Goal: Communication & Community: Answer question/provide support

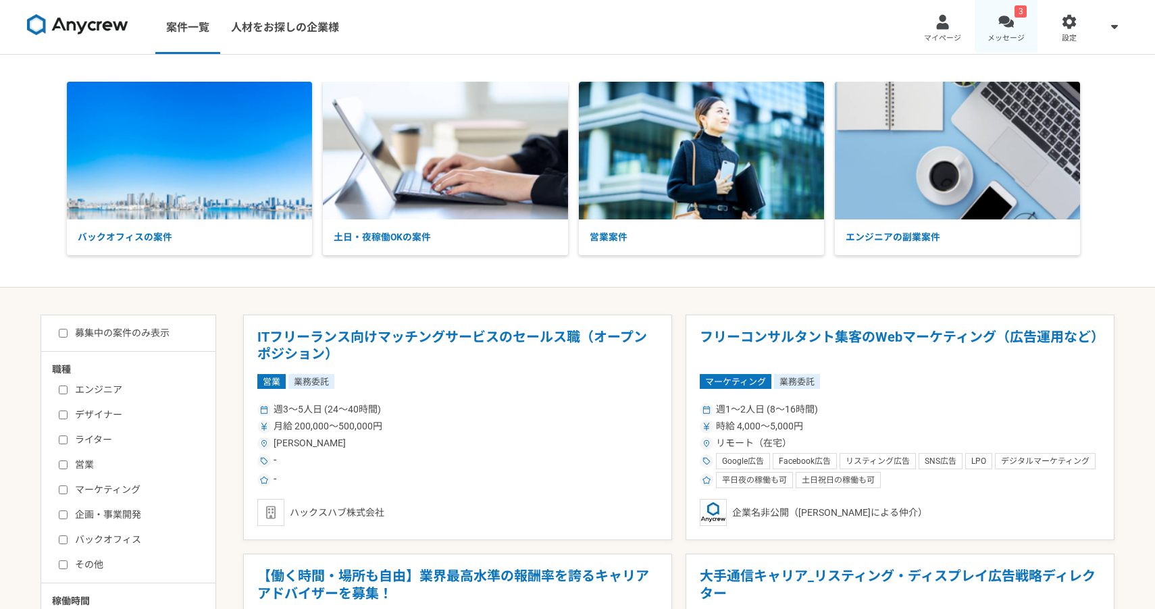
click at [996, 33] on span "メッセージ" at bounding box center [1006, 38] width 37 height 11
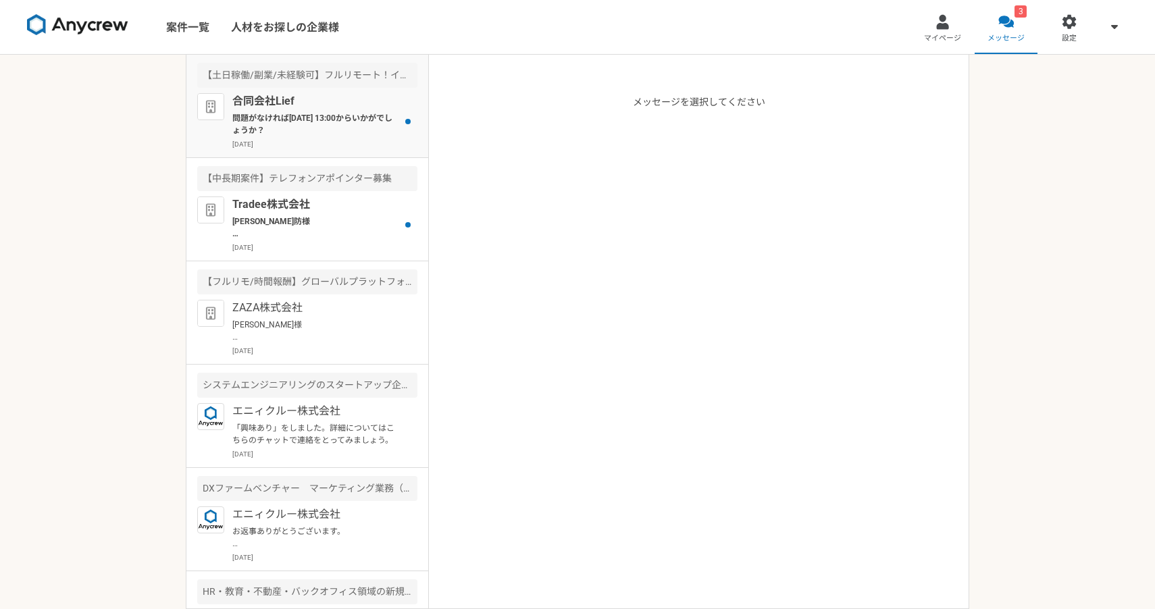
click at [355, 133] on p "問題がなければ[DATE] 13:00からいかがでしょうか？" at bounding box center [315, 124] width 167 height 24
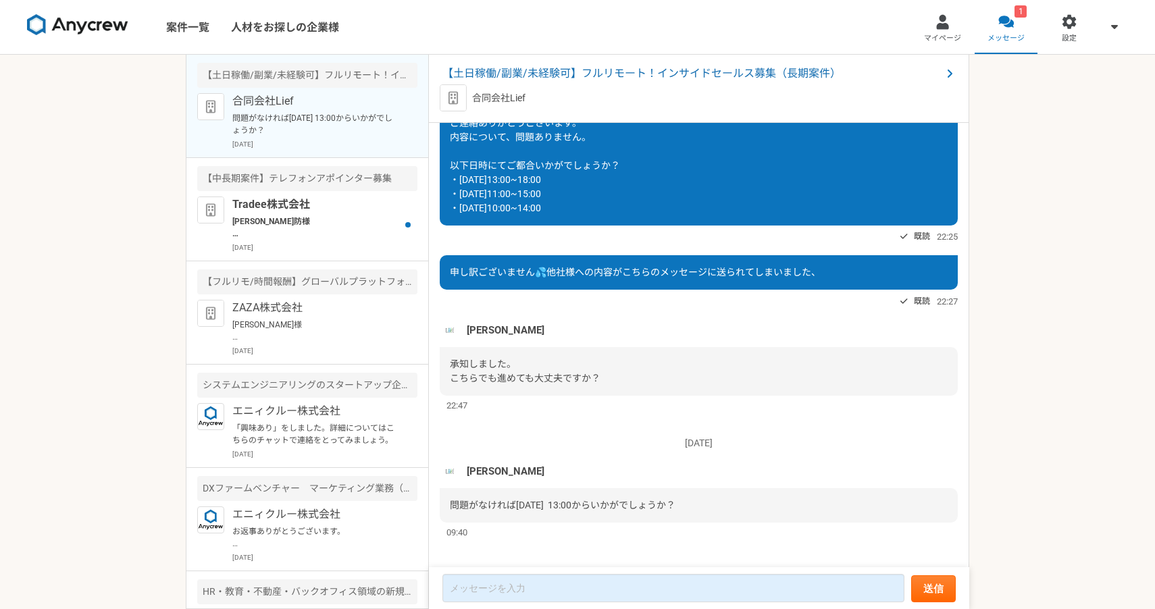
scroll to position [1246, 0]
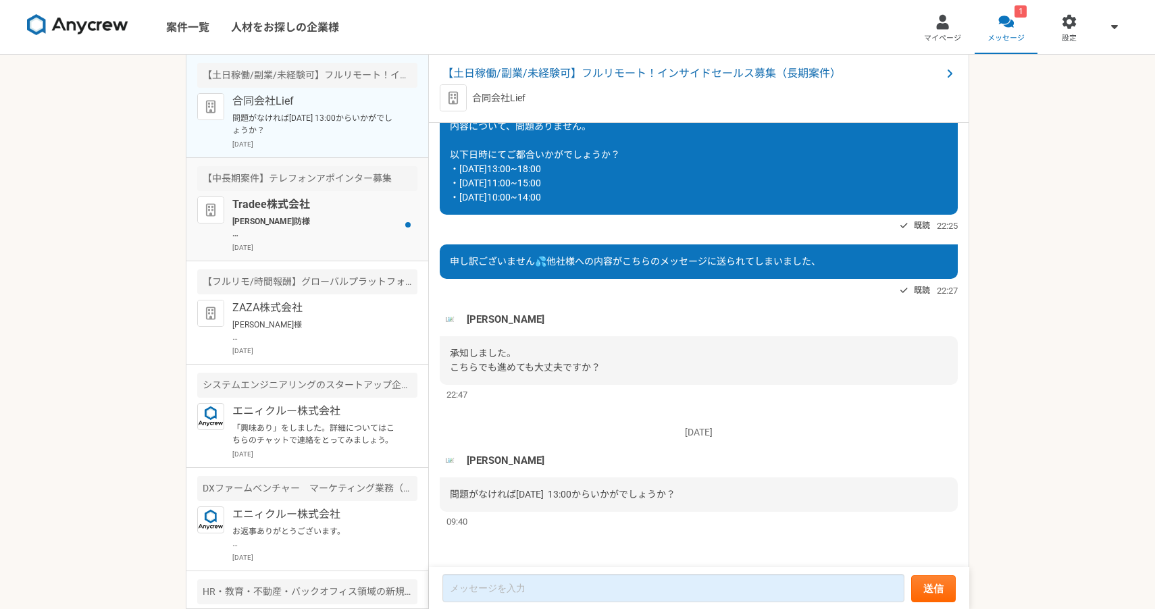
click at [337, 226] on p "[PERSON_NAME]防様 お世話になっております。 ご連絡ありがとうございます。 承知いたしました。それでは[DATE]10:00〜でお願いいたします。…" at bounding box center [315, 228] width 167 height 24
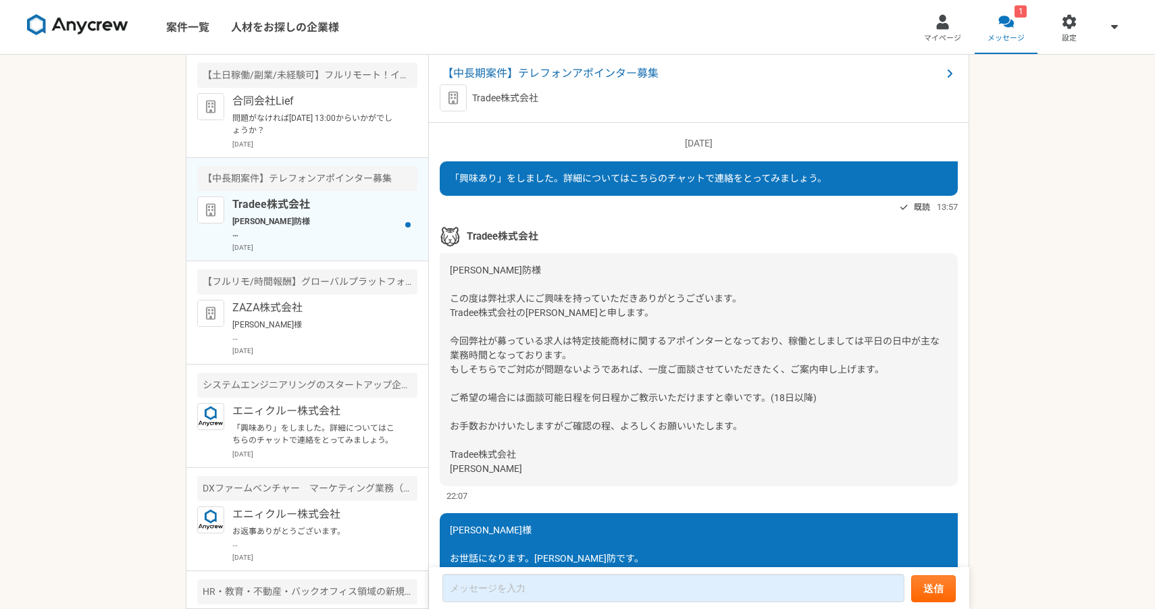
scroll to position [497, 0]
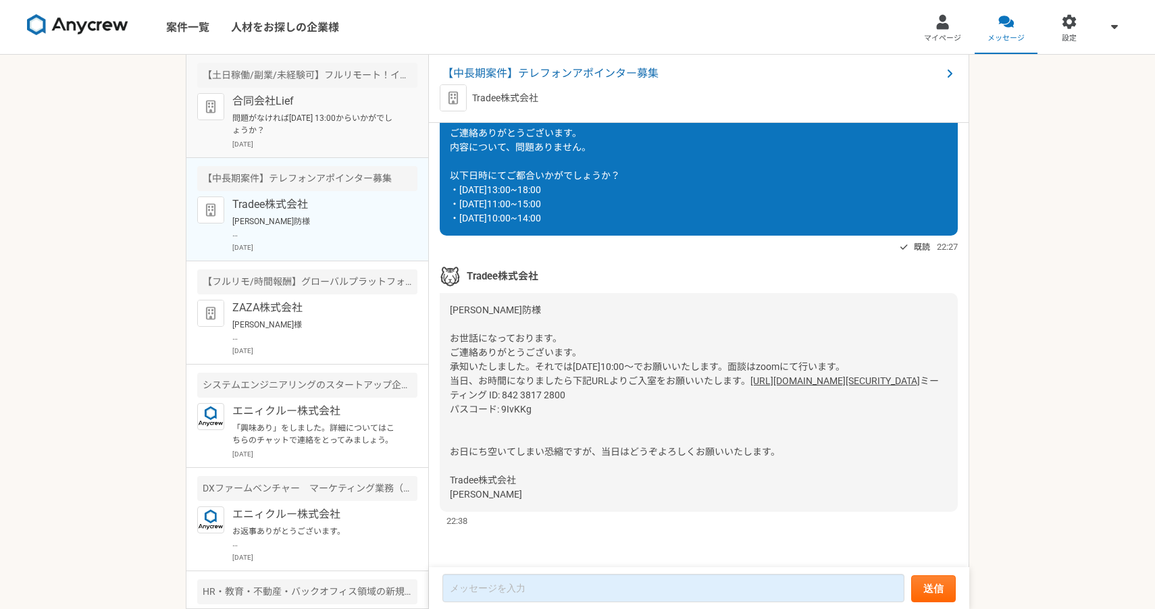
click at [316, 134] on p "問題がなければ[DATE] 13:00からいかがでしょうか？" at bounding box center [315, 124] width 167 height 24
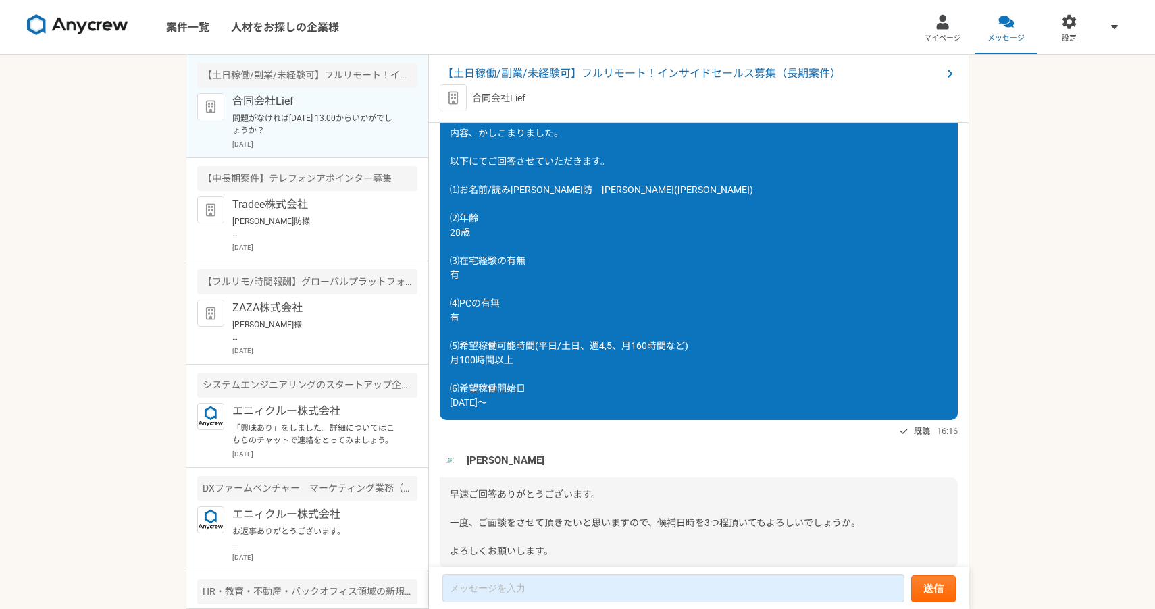
scroll to position [1246, 0]
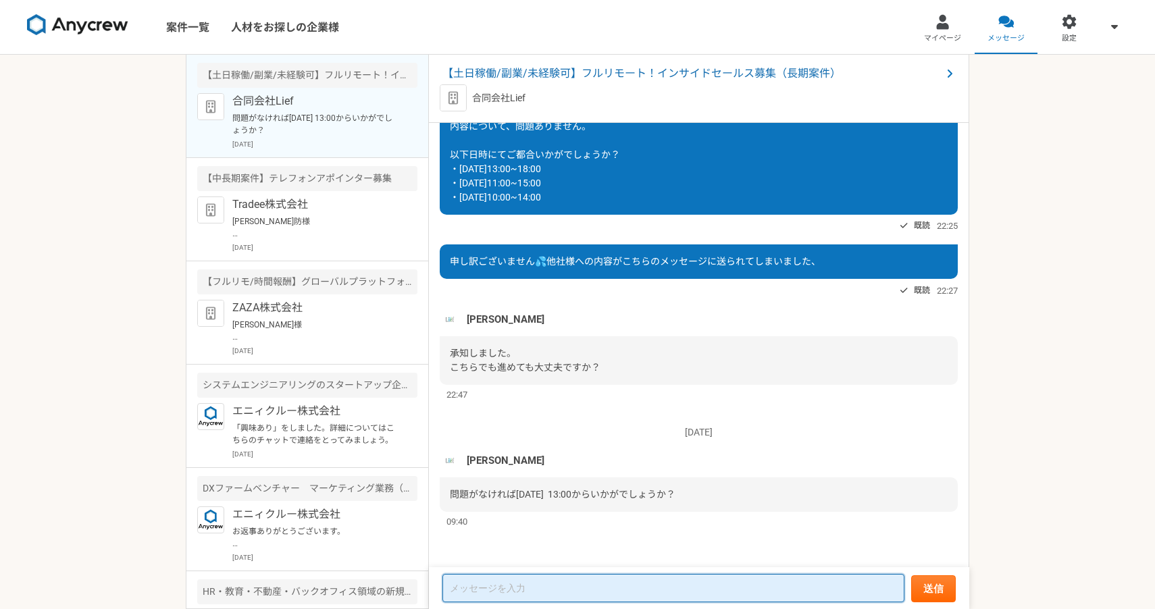
click at [510, 577] on textarea at bounding box center [674, 588] width 462 height 28
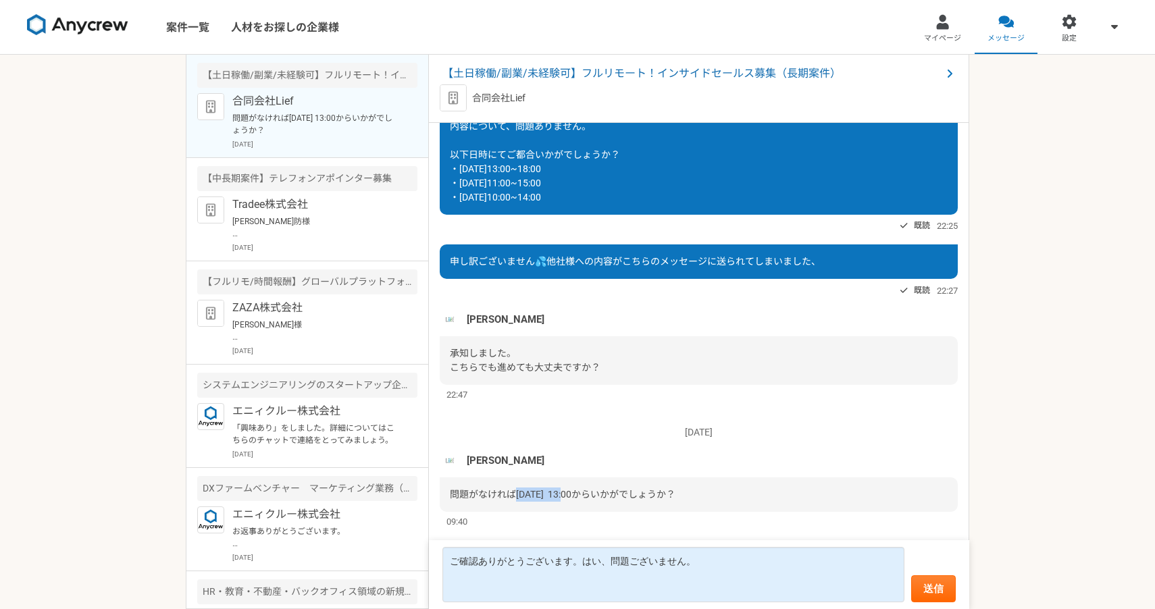
drag, startPoint x: 515, startPoint y: 499, endPoint x: 562, endPoint y: 499, distance: 46.6
click at [562, 499] on span "問題がなければ[DATE] 13:00からいかがでしょうか？" at bounding box center [563, 494] width 226 height 11
copy span "[DATE] 13:00"
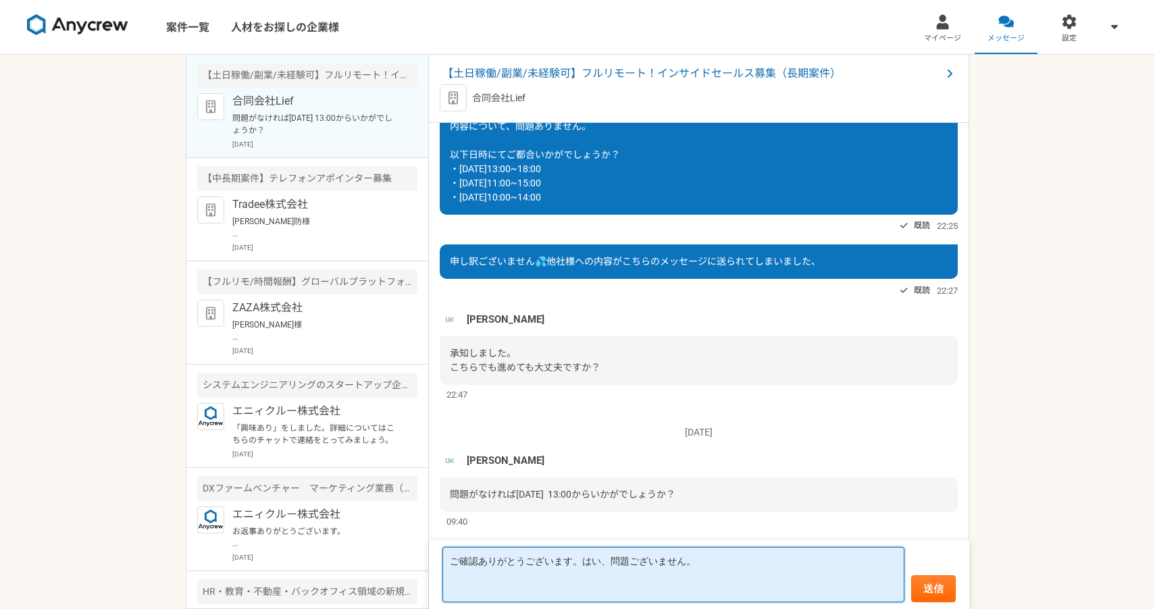
click at [503, 580] on textarea "ご確認ありがとうございます。はい、問題ございません。" at bounding box center [674, 574] width 462 height 55
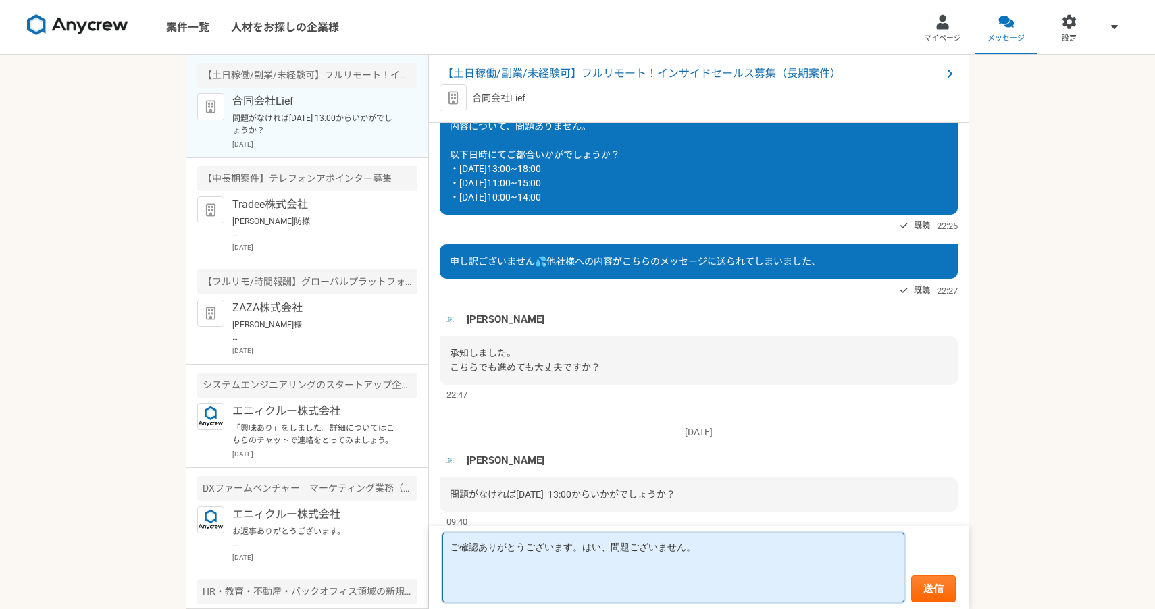
paste textarea "[DATE] 13:00"
click at [450, 576] on textarea "ご確認ありがとうございます。はい、問題ございません。 [DATE] 13:00よりお願いいたします。" at bounding box center [674, 568] width 462 height 70
type textarea "ご確認ありがとうございます。はい、問題ございません。 それでは[DATE] 13:00よりお願いいたします。"
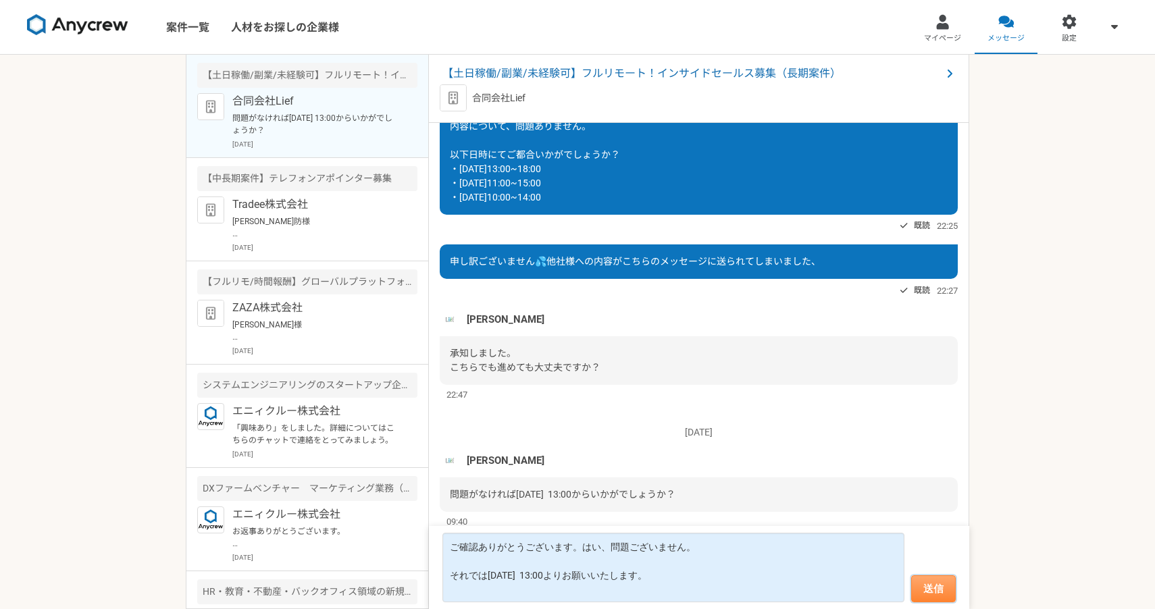
click at [947, 587] on button "送信" at bounding box center [933, 589] width 45 height 27
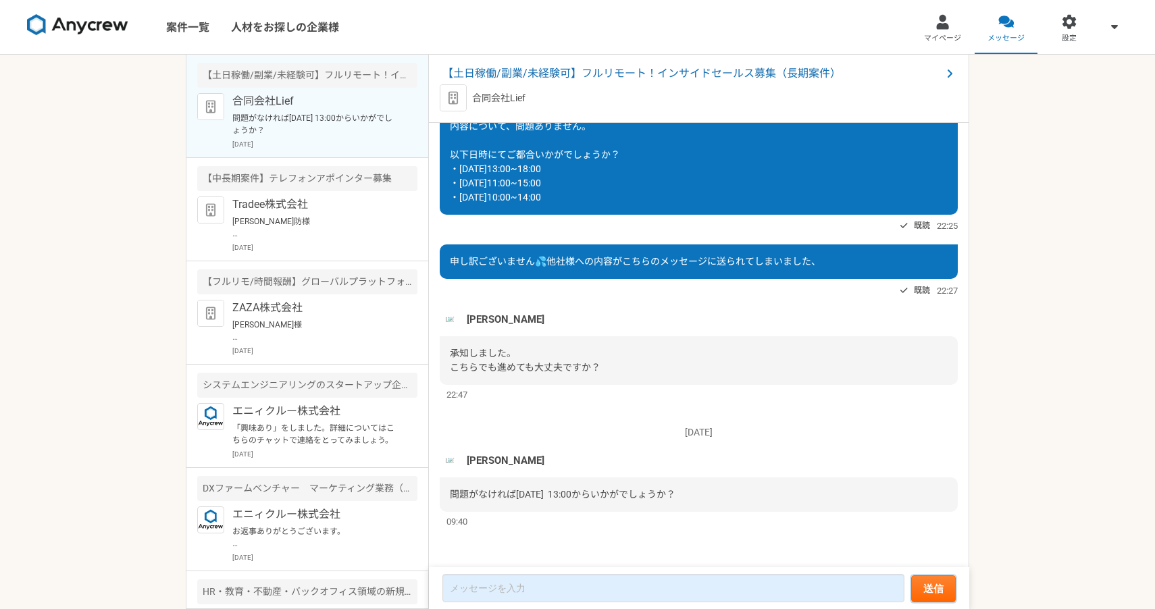
scroll to position [1337, 0]
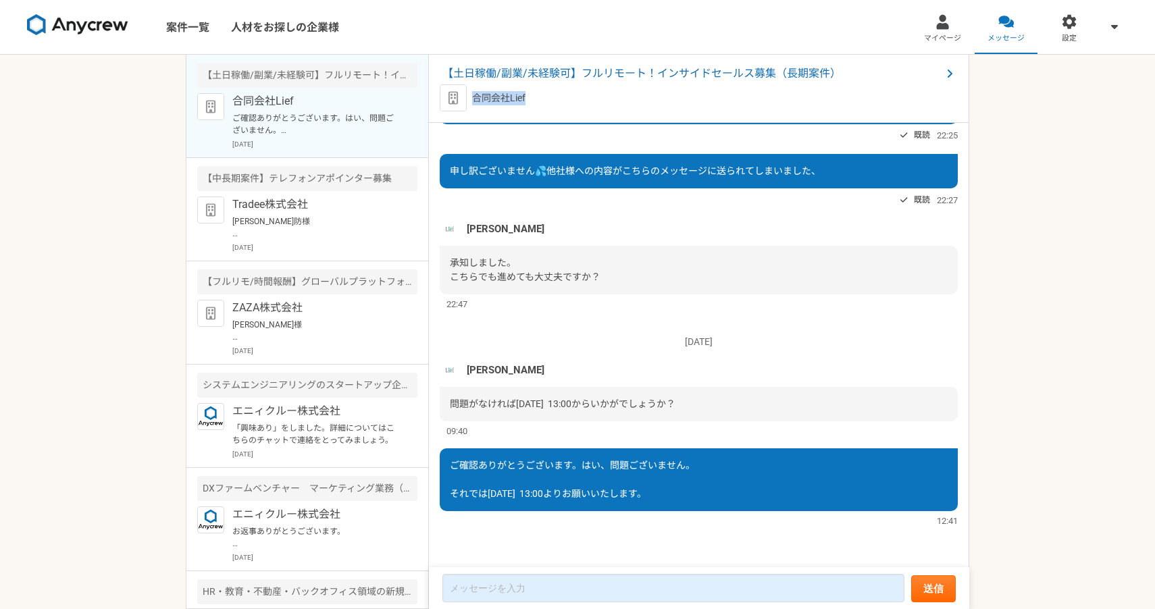
drag, startPoint x: 536, startPoint y: 99, endPoint x: 474, endPoint y: 99, distance: 62.2
click at [474, 99] on div "合同会社Lief" at bounding box center [699, 97] width 518 height 27
copy p "合同会社Lief"
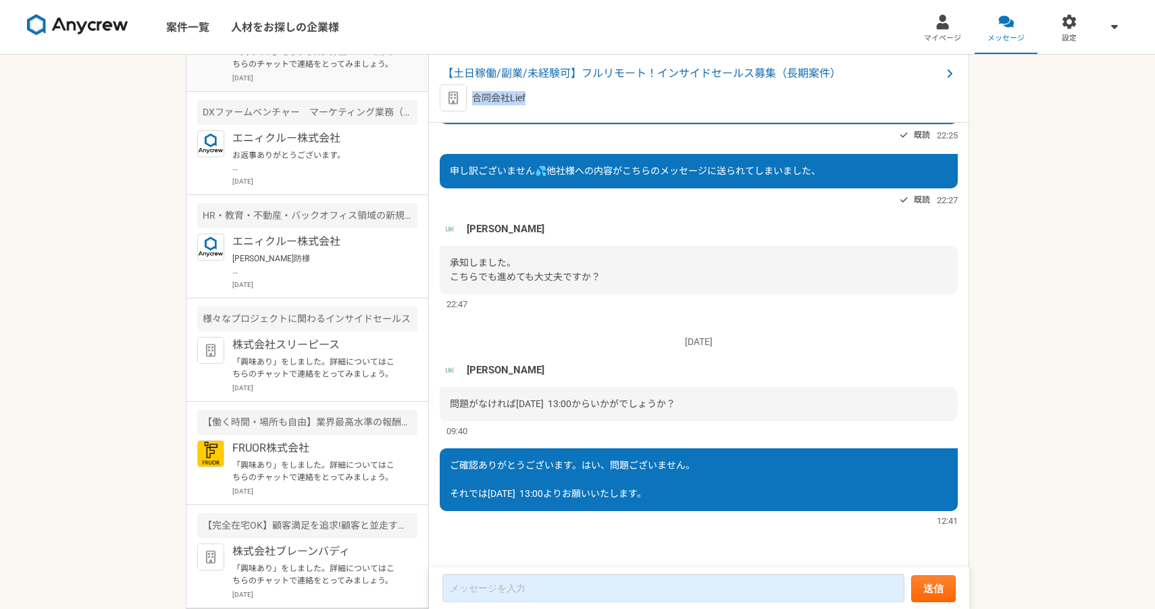
scroll to position [0, 0]
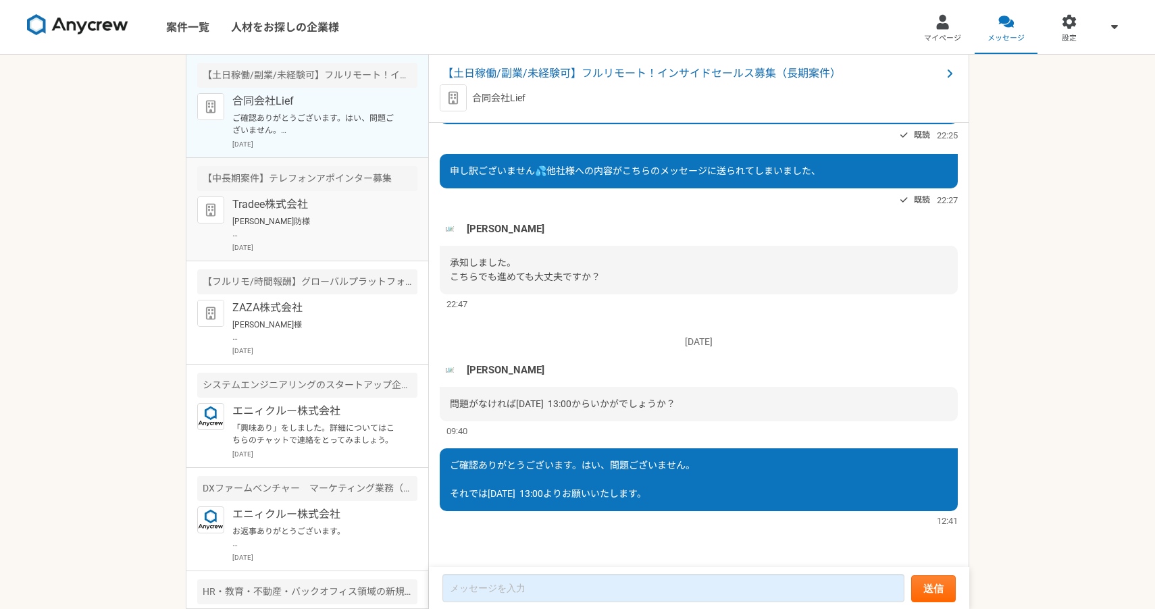
click at [311, 239] on p "[PERSON_NAME]防様 お世話になっております。 ご連絡ありがとうございます。 承知いたしました。それでは[DATE]10:00〜でお願いいたします。…" at bounding box center [315, 228] width 167 height 24
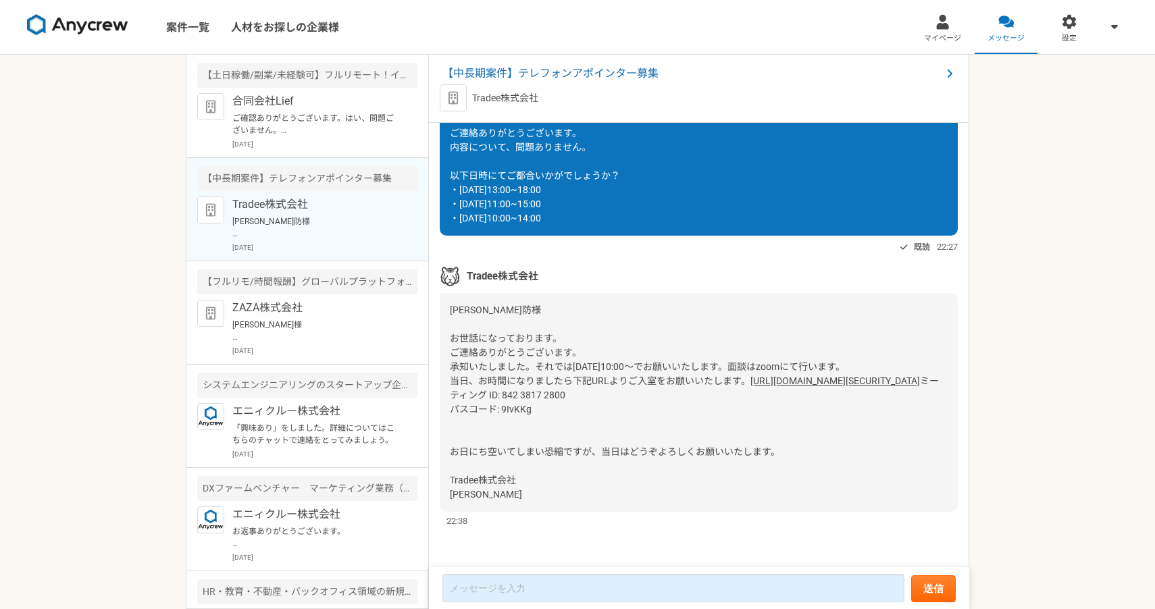
scroll to position [497, 0]
drag, startPoint x: 480, startPoint y: 495, endPoint x: 449, endPoint y: 495, distance: 30.4
click at [449, 495] on div "[PERSON_NAME]防様 お世話になっております。 ご連絡ありがとうございます。 承知いたしました。それでは[DATE]10:00〜でお願いいたします。…" at bounding box center [699, 402] width 518 height 219
copy span "[PERSON_NAME]"
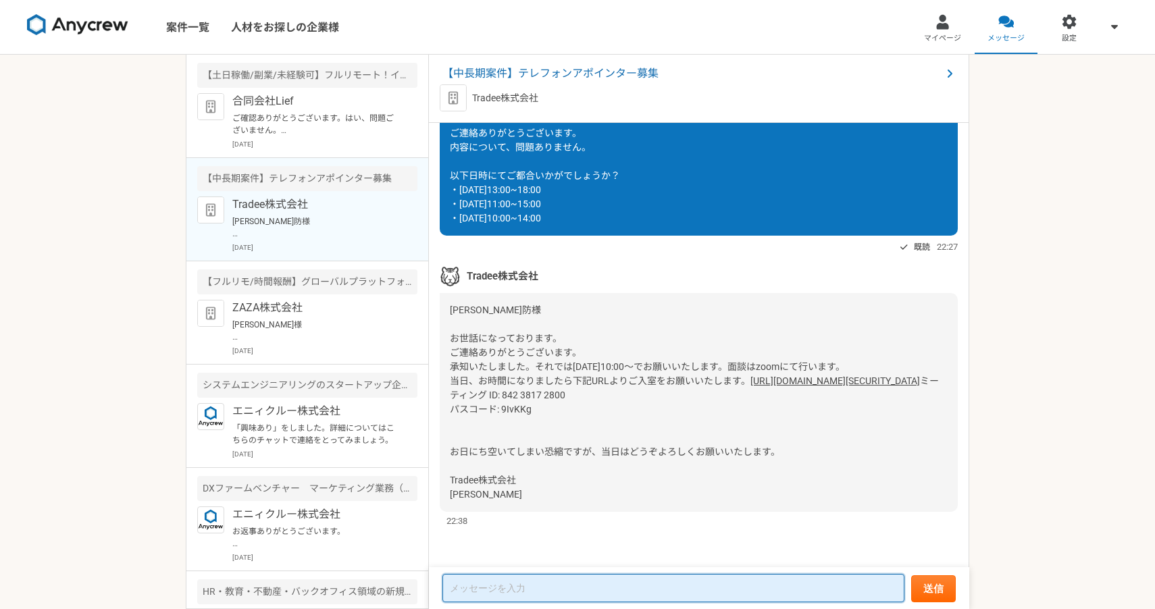
click at [497, 593] on textarea at bounding box center [674, 588] width 462 height 28
paste textarea "[PERSON_NAME]"
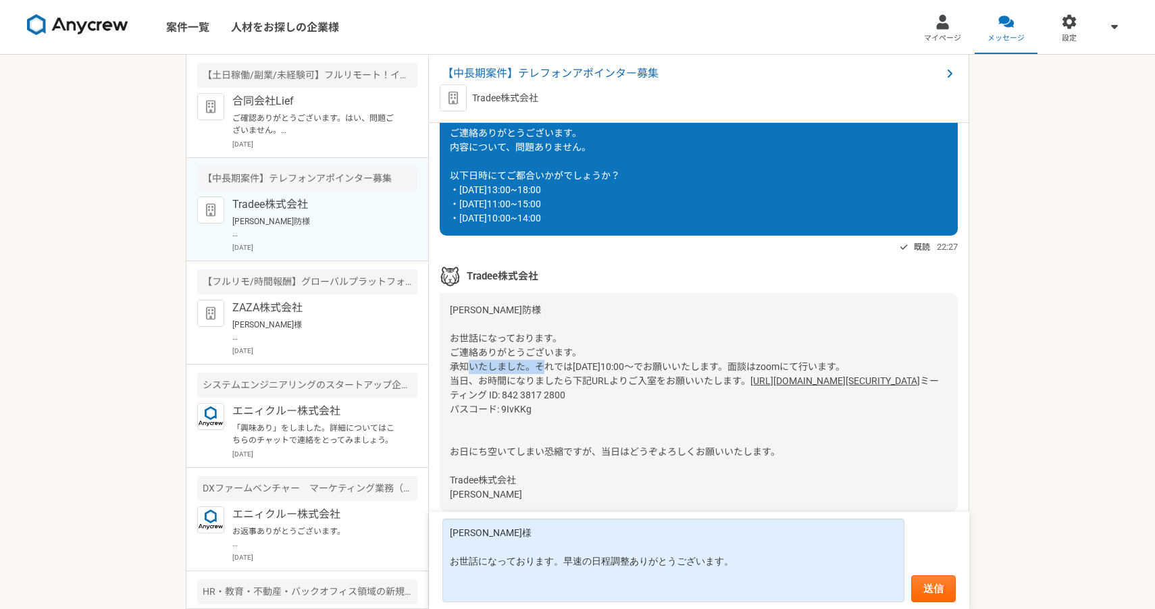
drag, startPoint x: 570, startPoint y: 322, endPoint x: 618, endPoint y: 321, distance: 48.0
click at [619, 321] on span "[PERSON_NAME]防様 お世話になっております。 ご連絡ありがとうございます。 承知いたしました。それでは[DATE]10:00〜でお願いいたします。…" at bounding box center [647, 346] width 395 height 82
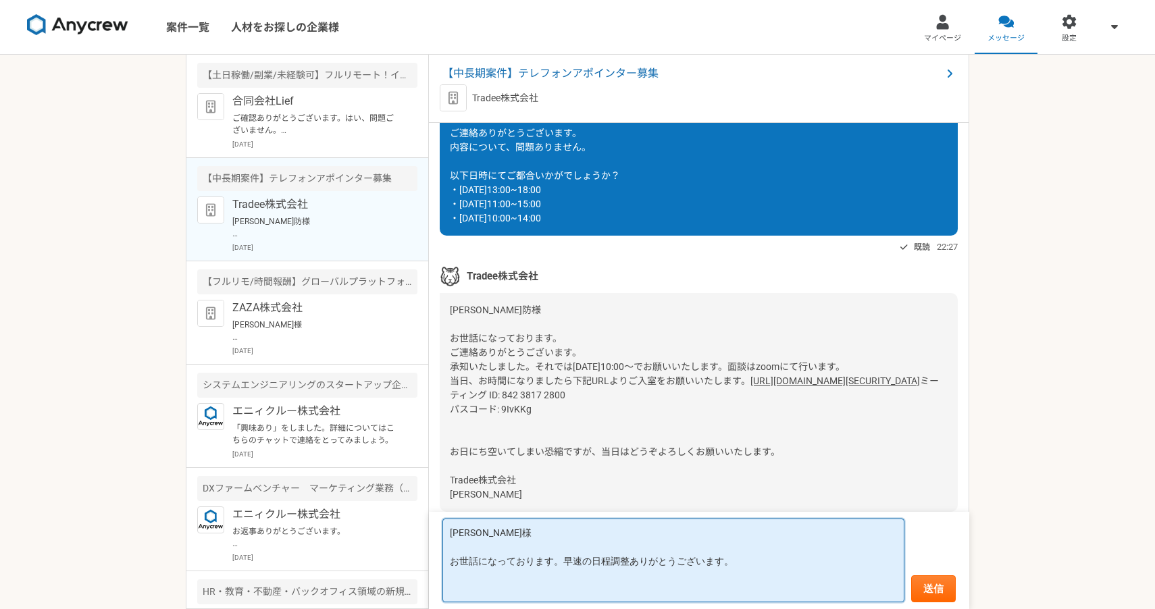
click at [476, 578] on textarea "[PERSON_NAME]様 お世話になっております。早速の日程調整ありがとうございます。" at bounding box center [674, 561] width 462 height 84
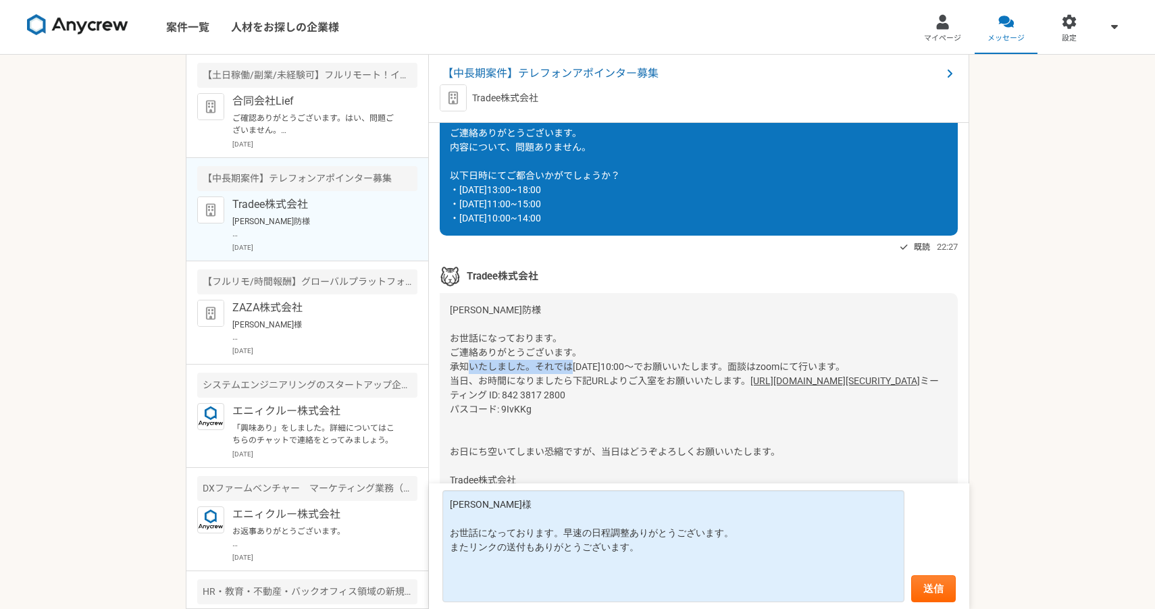
drag, startPoint x: 571, startPoint y: 328, endPoint x: 639, endPoint y: 326, distance: 68.2
click at [639, 326] on span "[PERSON_NAME]防様 お世話になっております。 ご連絡ありがとうございます。 承知いたしました。それでは[DATE]10:00〜でお願いいたします。…" at bounding box center [647, 346] width 395 height 82
copy span "[DATE]10:00〜"
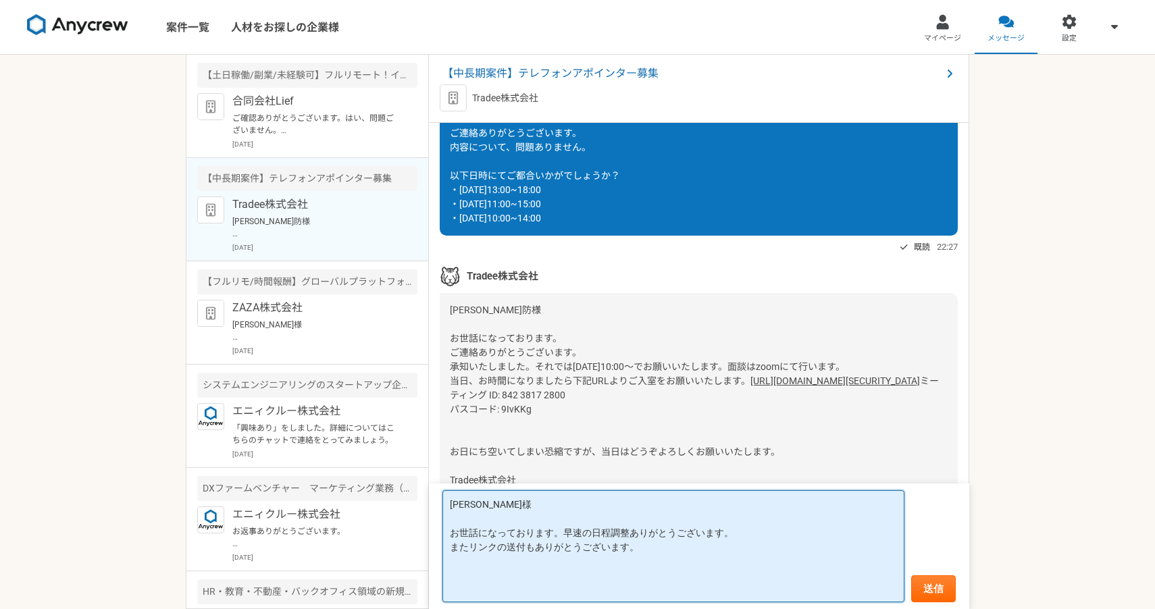
click at [497, 573] on textarea "[PERSON_NAME]様 お世話になっております。早速の日程調整ありがとうございます。 またリンクの送付もありがとうございます。" at bounding box center [674, 546] width 462 height 112
paste textarea "[DATE]10:00〜"
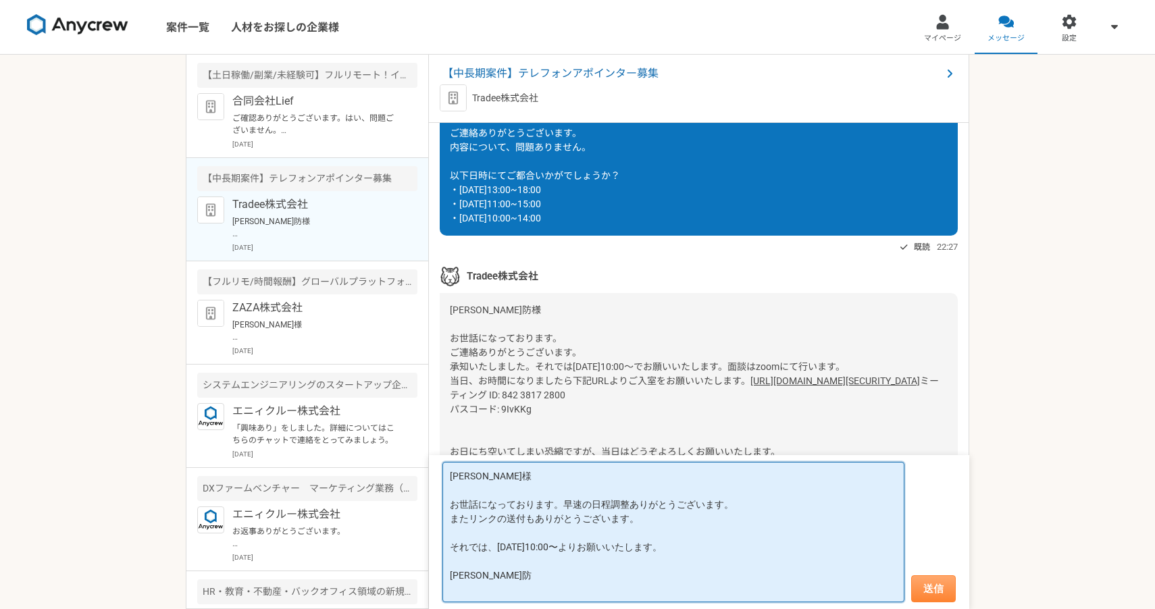
type textarea "[PERSON_NAME]様 お世話になっております。早速の日程調整ありがとうございます。 またリンクの送付もありがとうございます。 それでは、[DATE]1…"
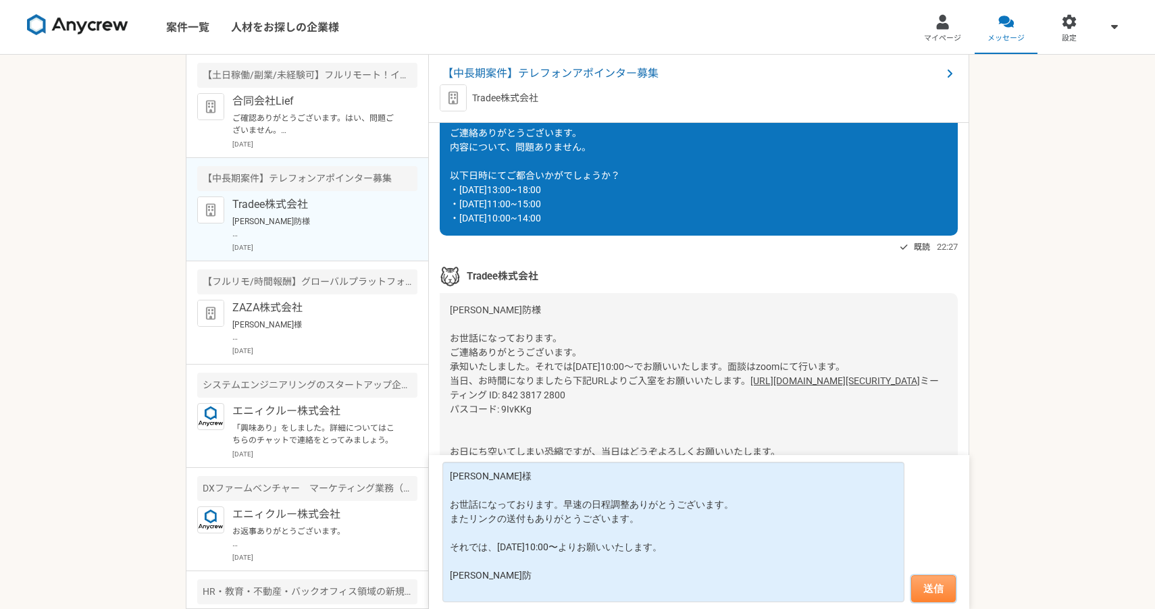
click at [938, 588] on button "送信" at bounding box center [933, 589] width 45 height 27
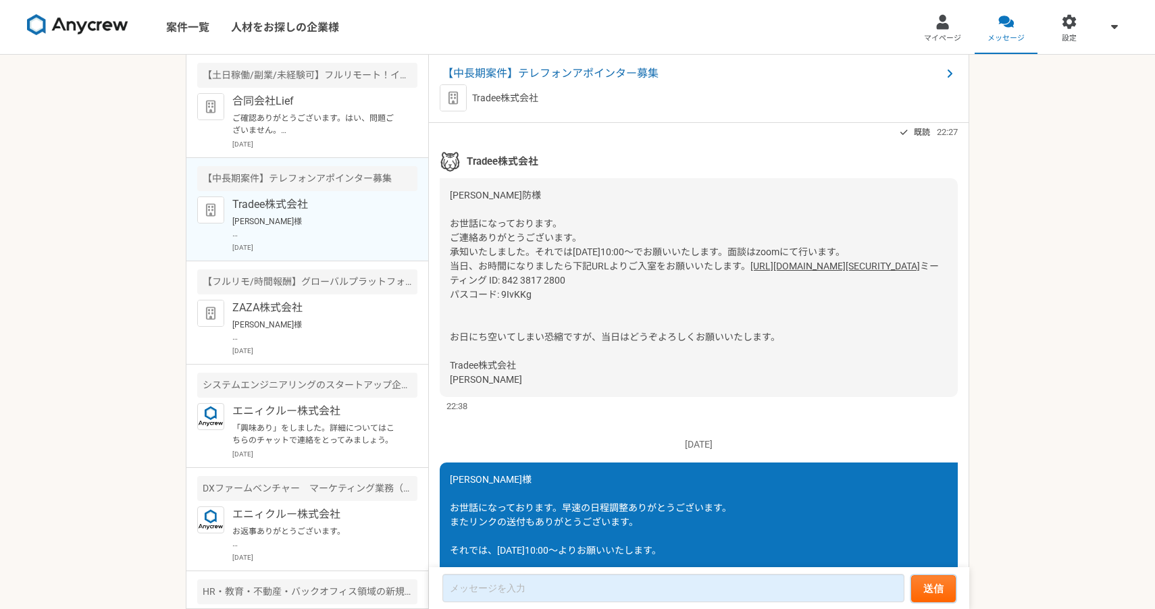
scroll to position [542, 0]
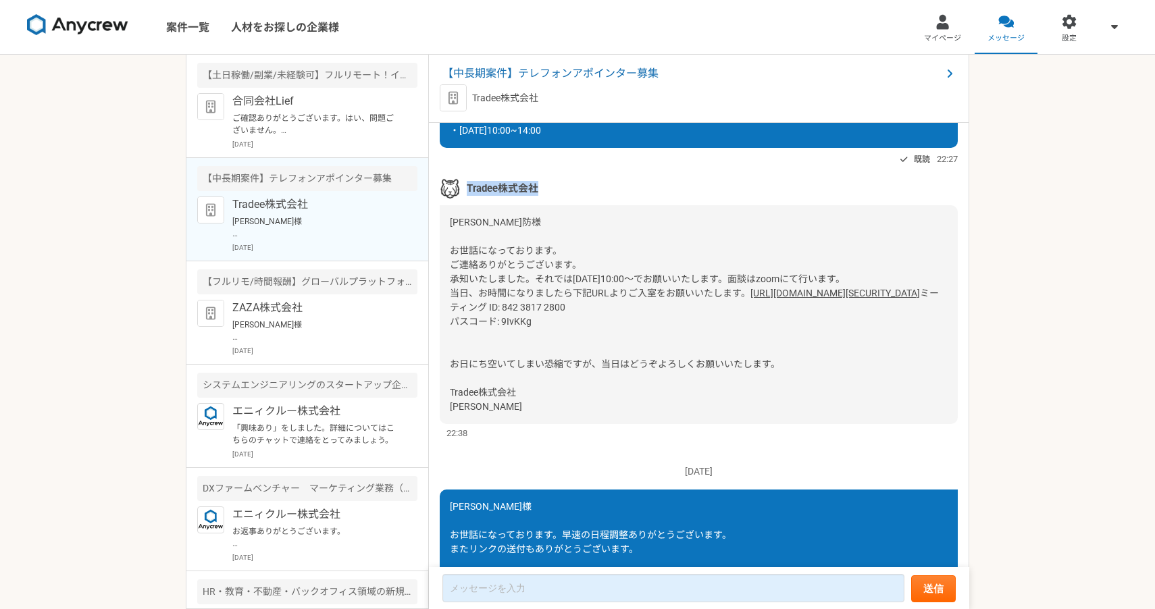
drag, startPoint x: 550, startPoint y: 186, endPoint x: 464, endPoint y: 186, distance: 85.8
click at [464, 186] on div "Tradee株式会社" at bounding box center [699, 188] width 518 height 20
copy span "Tradee株式会社"
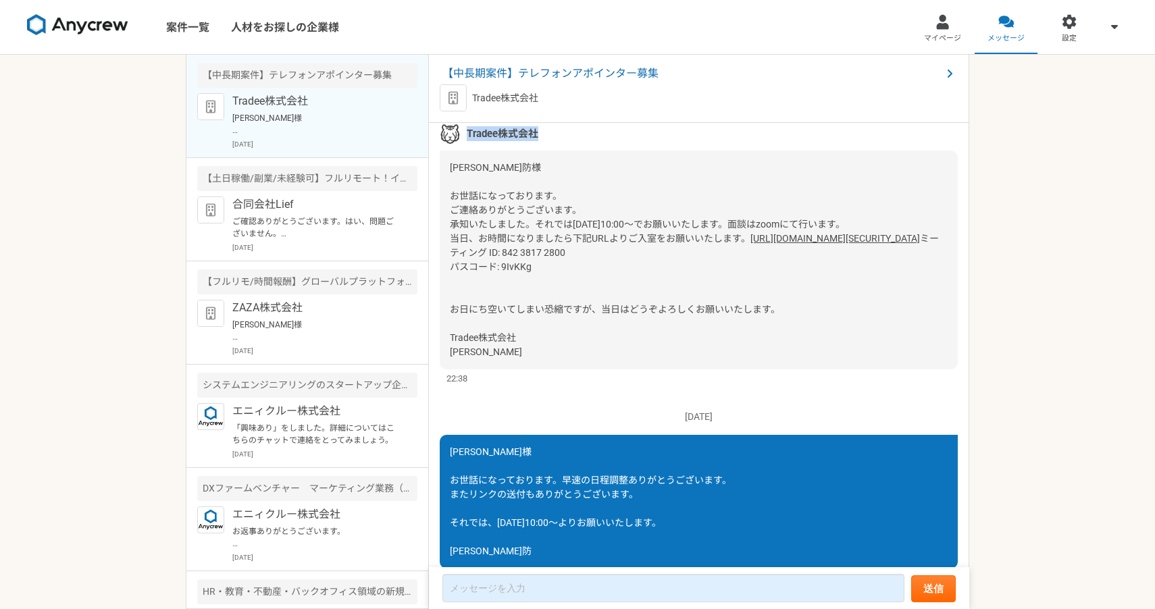
scroll to position [590, 0]
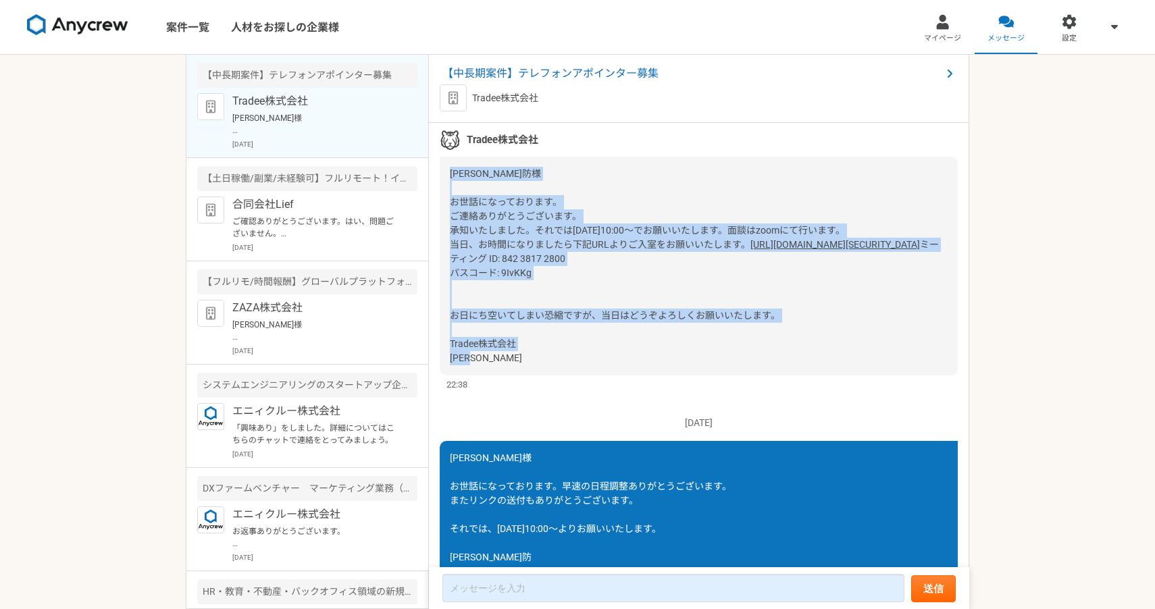
drag, startPoint x: 497, startPoint y: 408, endPoint x: 443, endPoint y: 175, distance: 239.3
click at [443, 175] on div "[PERSON_NAME]防様 お世話になっております。 ご連絡ありがとうございます。 承知いたしました。それでは[DATE]10:00〜でお願いいたします。…" at bounding box center [699, 266] width 518 height 219
click at [557, 374] on div "[PERSON_NAME]防様 お世話になっております。 ご連絡ありがとうございます。 承知いたしました。それでは[DATE]10:00〜でお願いいたします。…" at bounding box center [699, 266] width 518 height 219
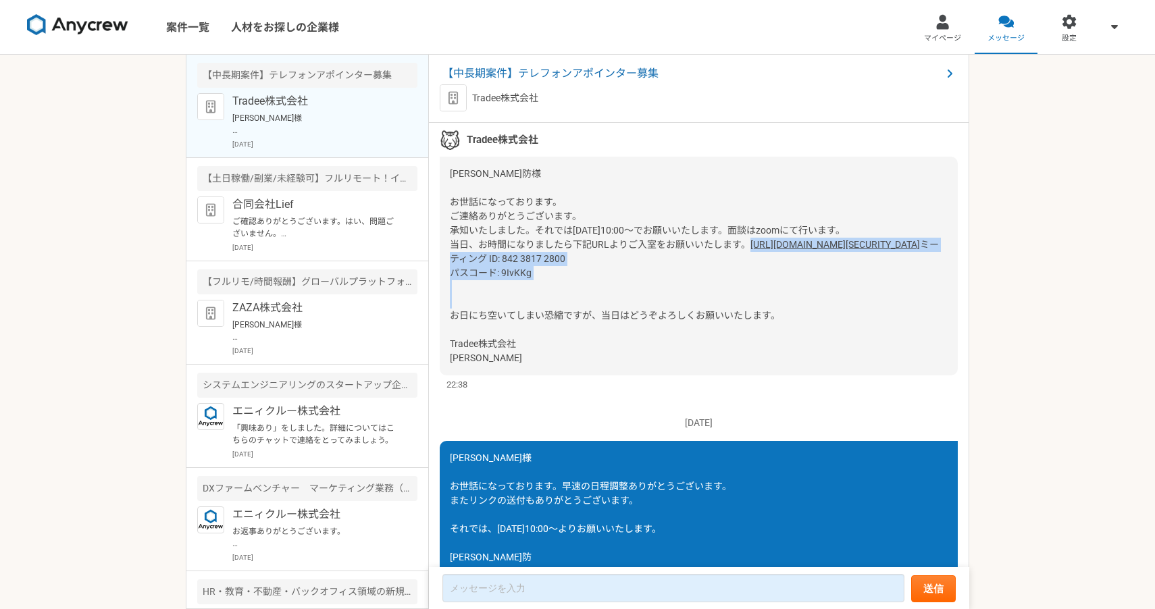
drag, startPoint x: 546, startPoint y: 326, endPoint x: 451, endPoint y: 271, distance: 109.9
click at [451, 271] on div "[PERSON_NAME]防様 お世話になっております。 ご連絡ありがとうございます。 承知いたしました。それでは[DATE]10:00〜でお願いいたします。…" at bounding box center [699, 266] width 518 height 219
copy div "[URL][DOMAIN_NAME][SECURITY_DATA] ミーティング ID: 842 3817 2800 パスコード: 9IvKKg"
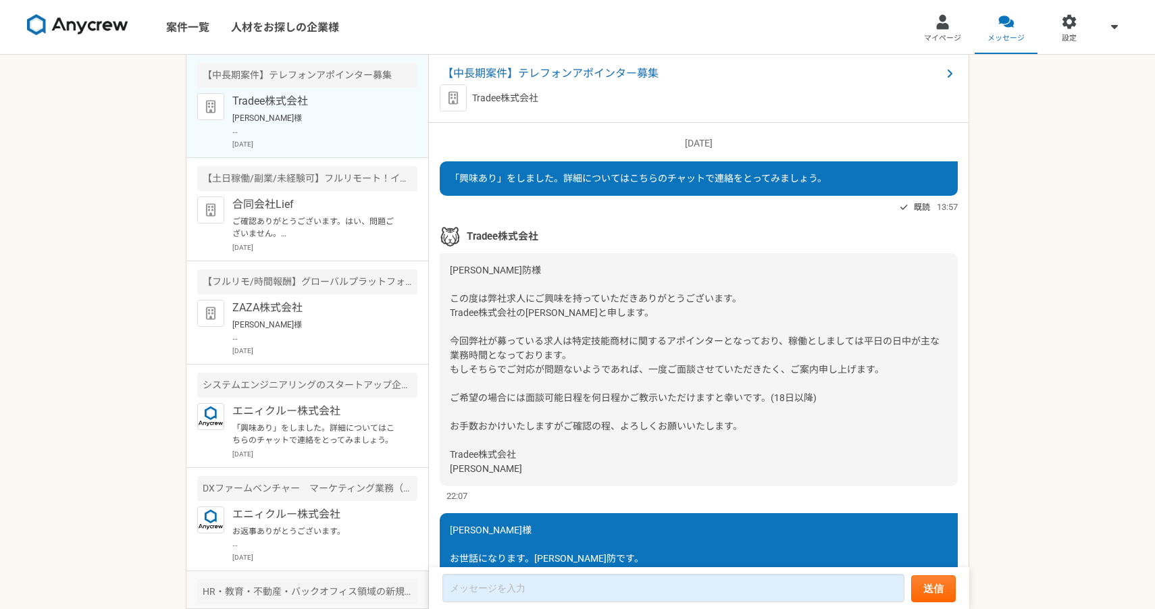
scroll to position [696, 0]
